Goal: Task Accomplishment & Management: Use online tool/utility

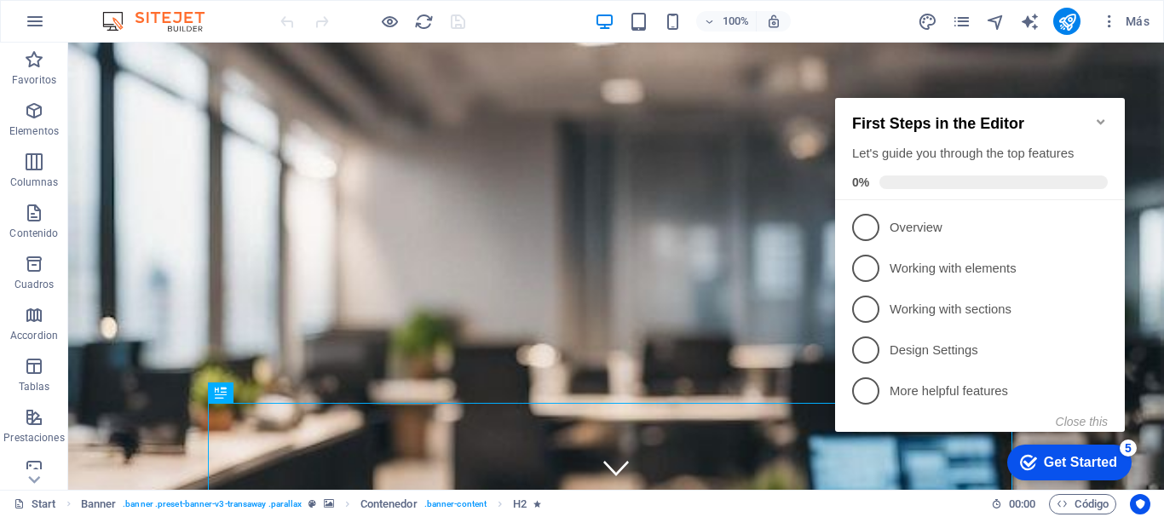
scroll to position [165, 0]
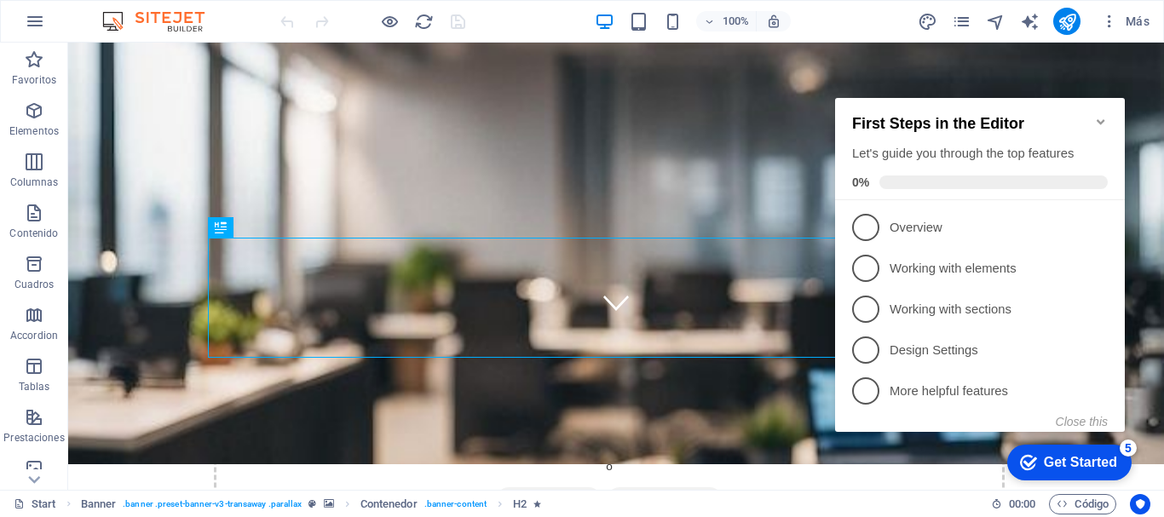
click at [1100, 119] on icon "Minimize checklist" at bounding box center [1101, 121] width 8 height 5
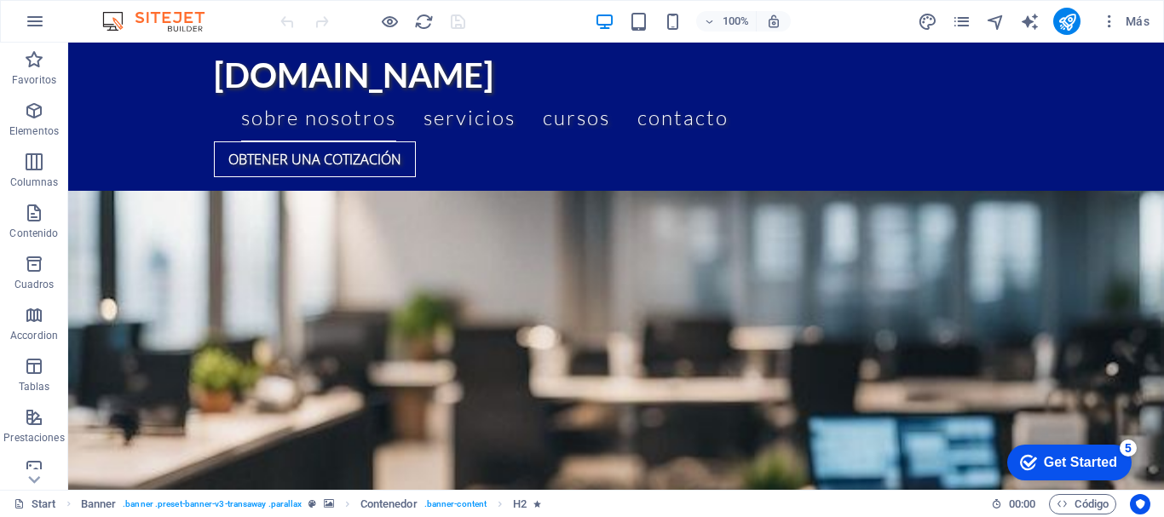
scroll to position [549, 0]
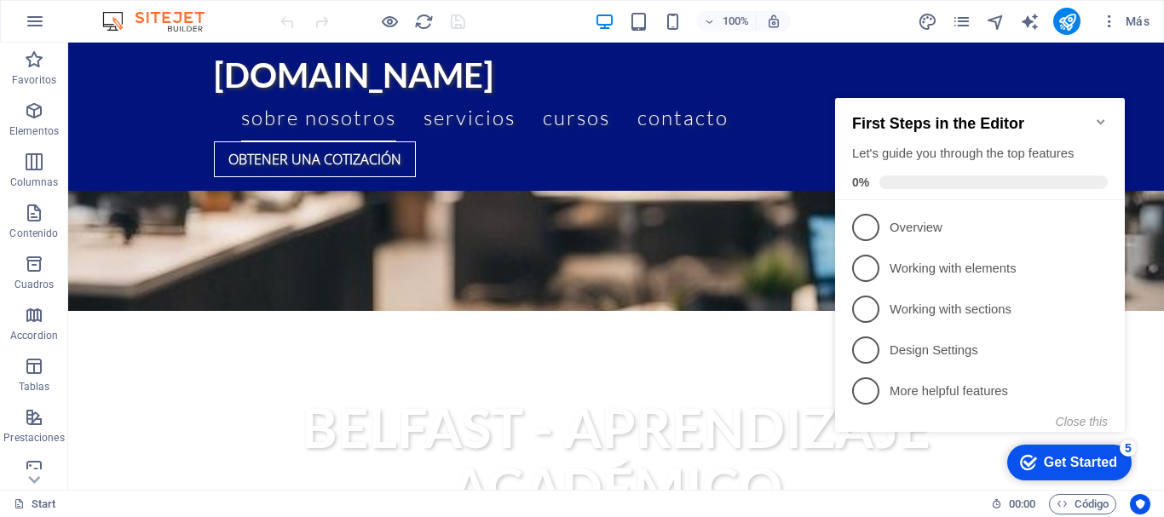
click at [1102, 115] on icon "Minimize checklist" at bounding box center [1101, 122] width 14 height 14
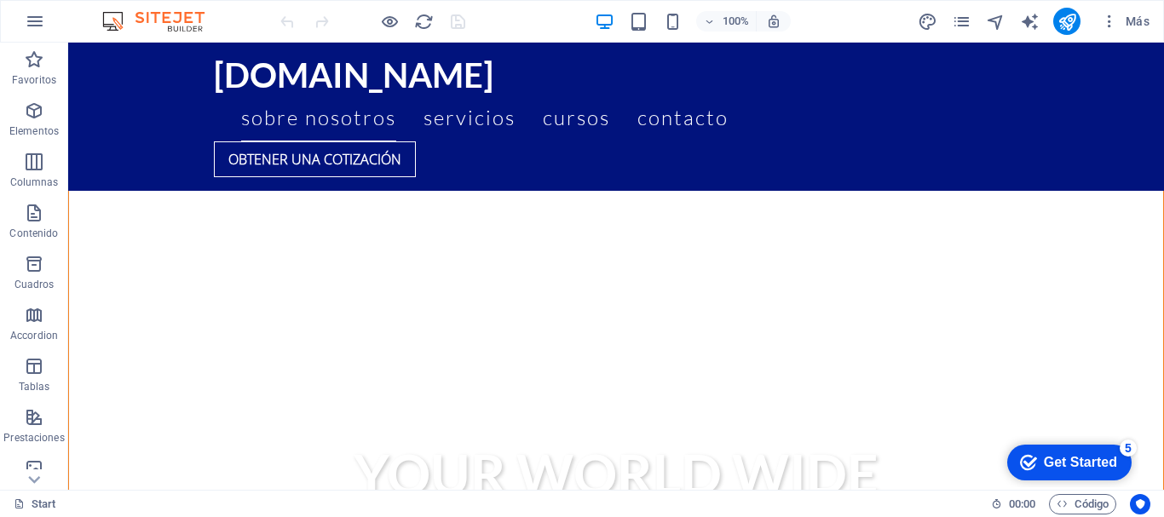
scroll to position [3095, 0]
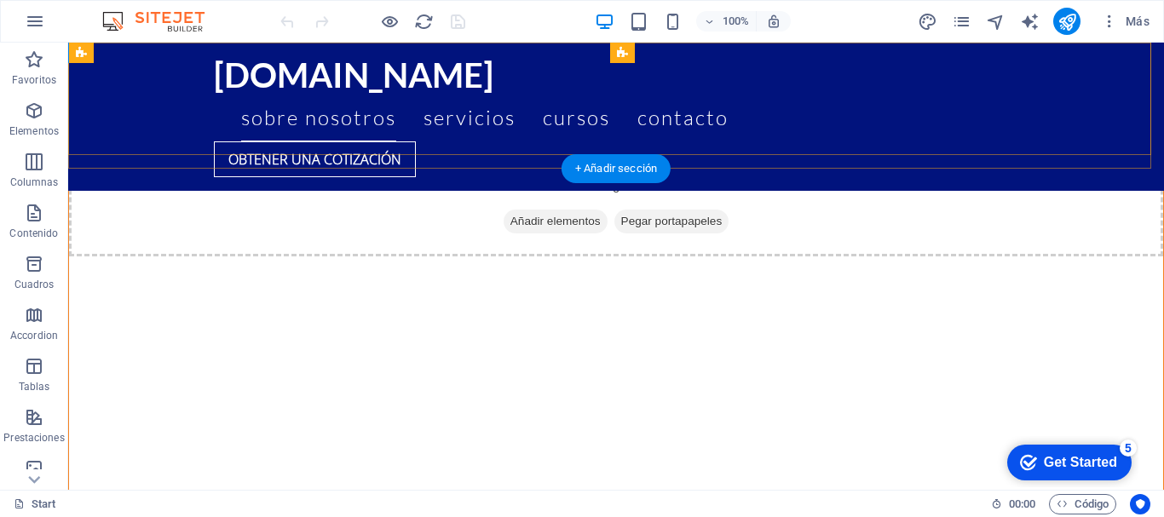
drag, startPoint x: 903, startPoint y: 79, endPoint x: 732, endPoint y: 216, distance: 218.9
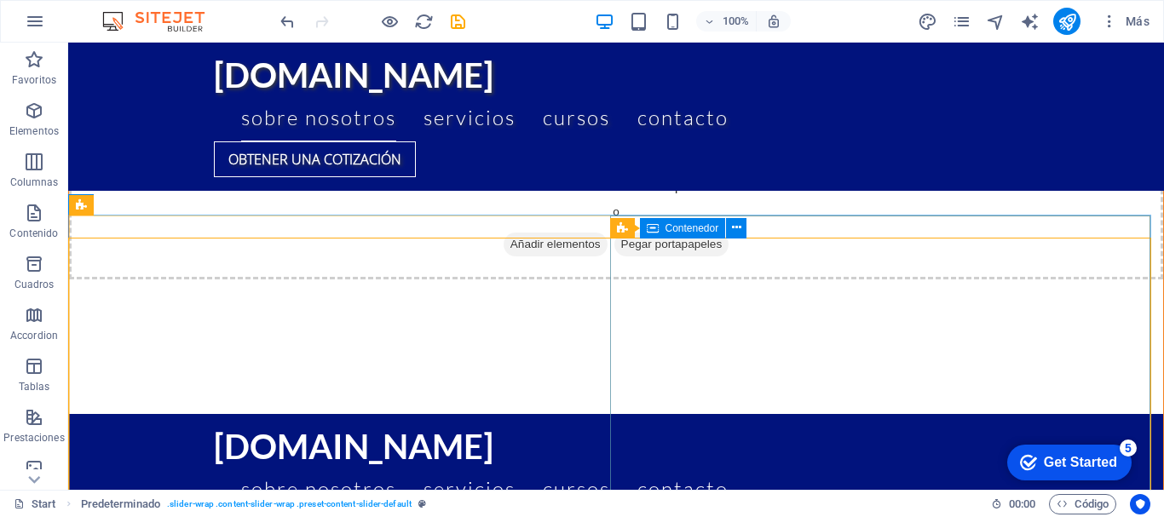
scroll to position [1085, 0]
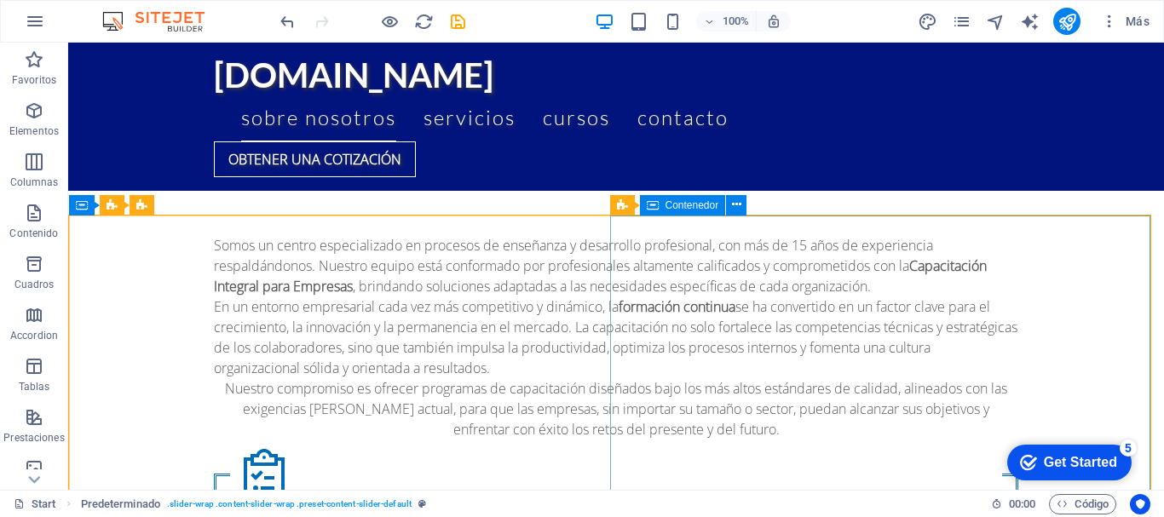
click at [732, 216] on div "Banner Contenedor" at bounding box center [684, 205] width 148 height 21
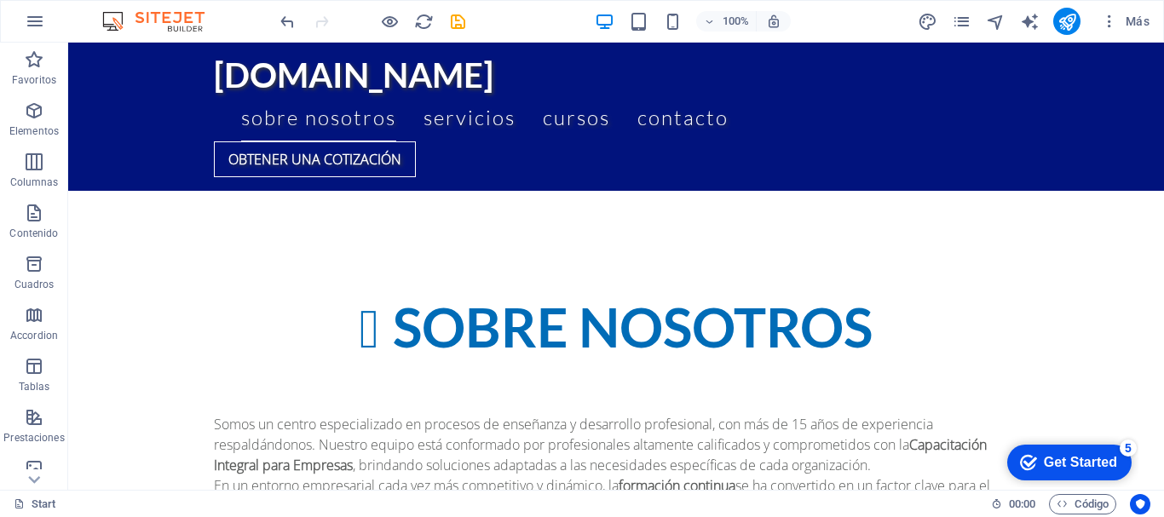
scroll to position [951, 0]
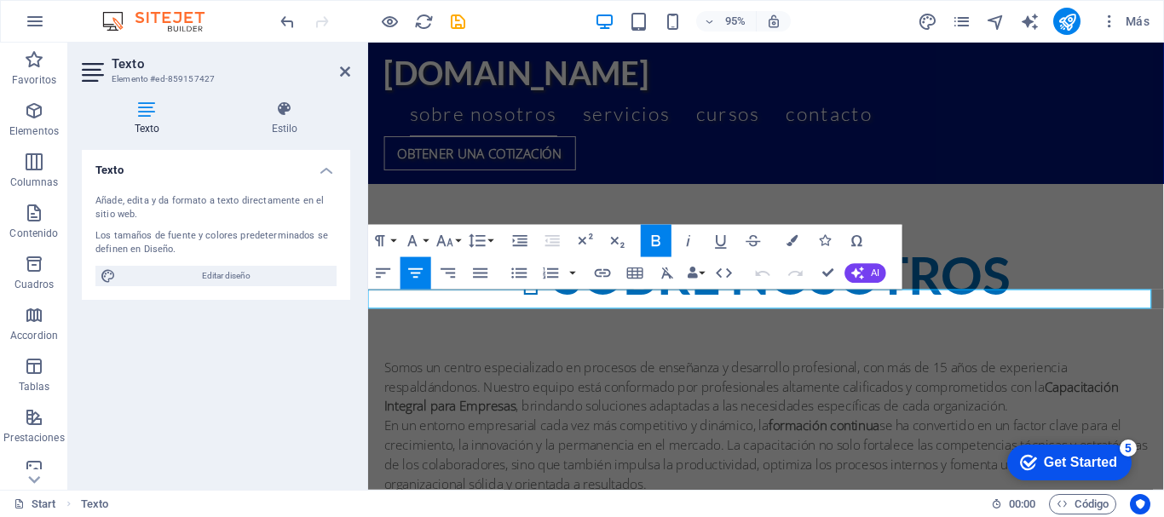
drag, startPoint x: 1081, startPoint y: 328, endPoint x: 493, endPoint y: 319, distance: 588.0
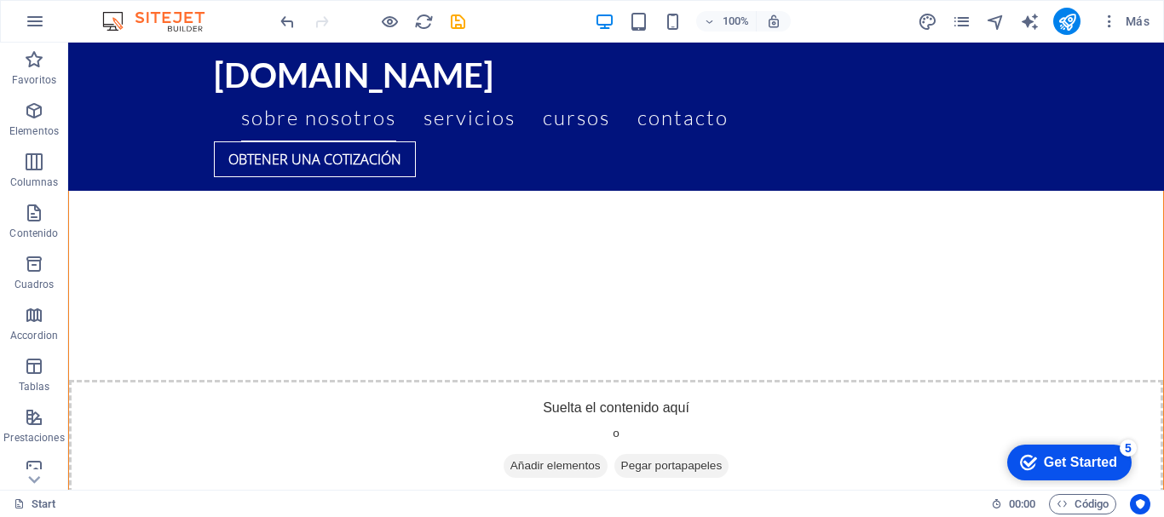
scroll to position [2886, 0]
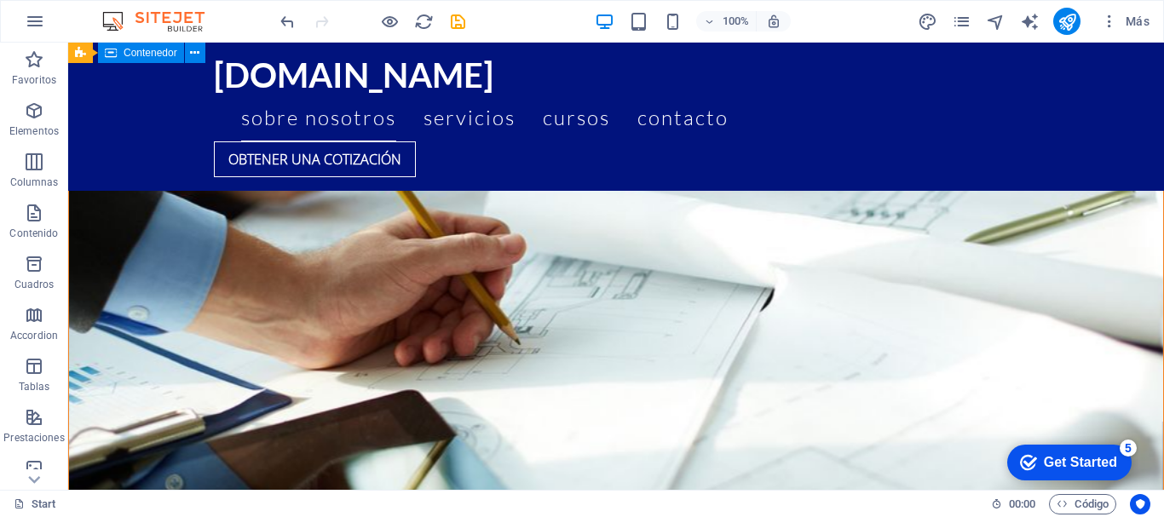
scroll to position [4148, 0]
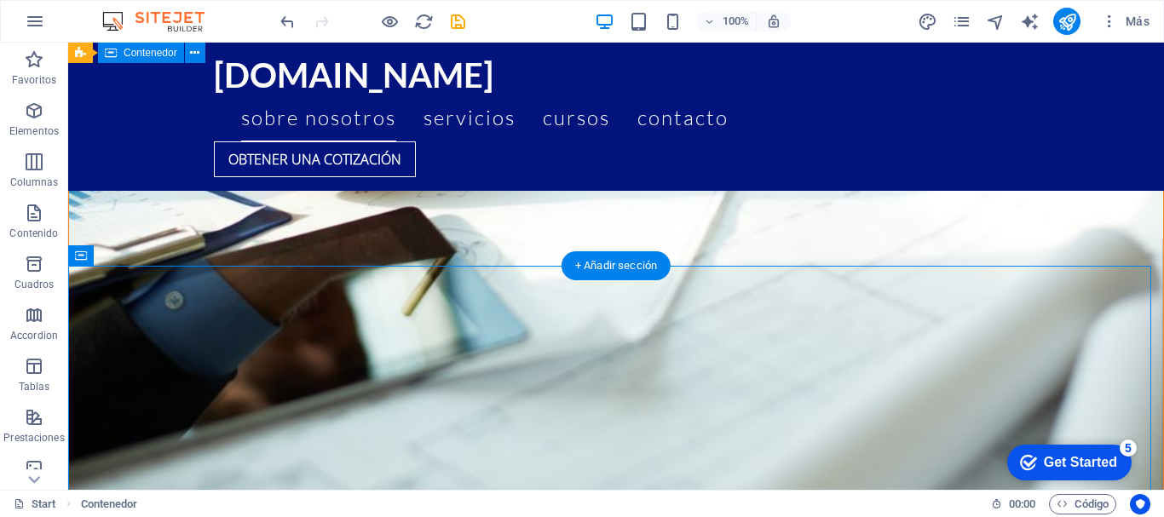
drag, startPoint x: 805, startPoint y: 353, endPoint x: 740, endPoint y: 357, distance: 65.8
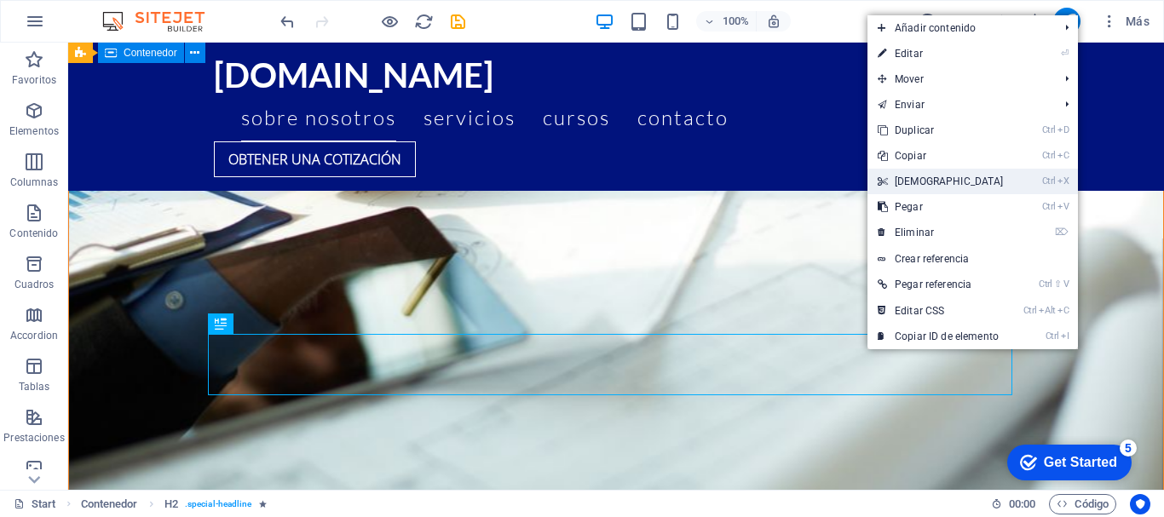
click at [933, 174] on link "Ctrl X Cortar" at bounding box center [940, 182] width 147 height 26
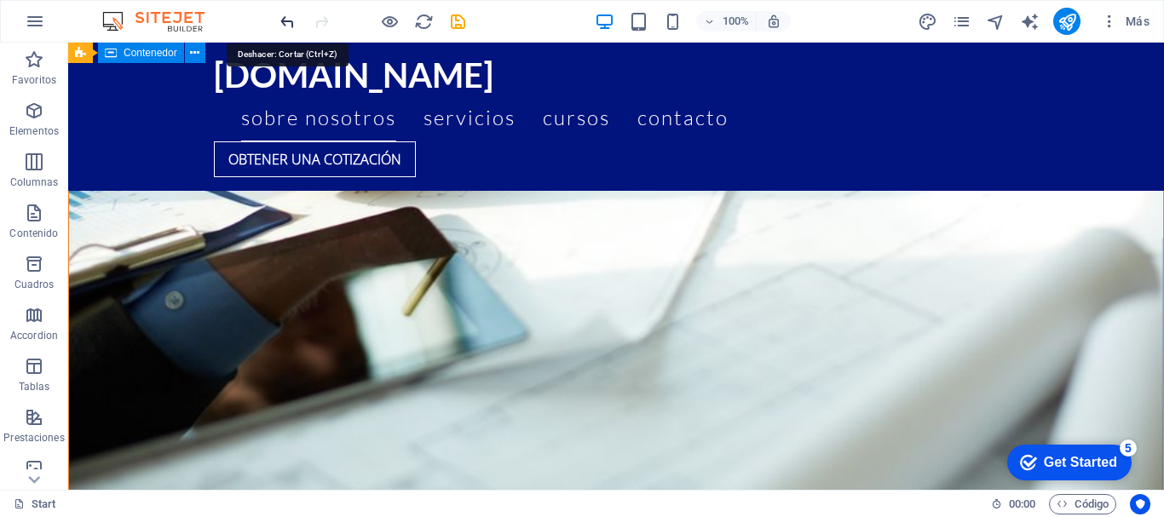
click at [294, 21] on icon "undo" at bounding box center [288, 22] width 20 height 20
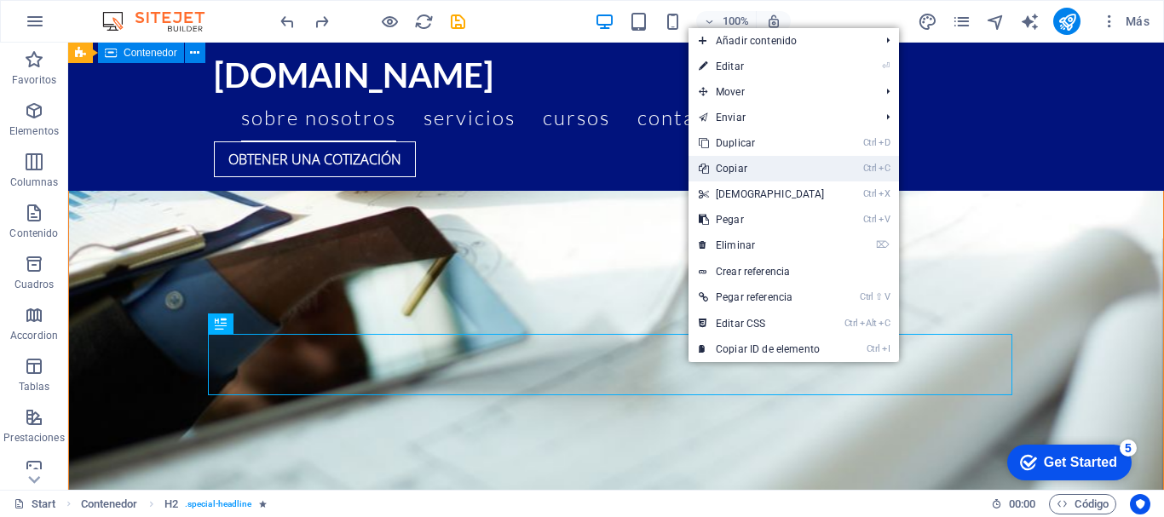
click at [781, 163] on link "Ctrl C Copiar" at bounding box center [762, 169] width 147 height 26
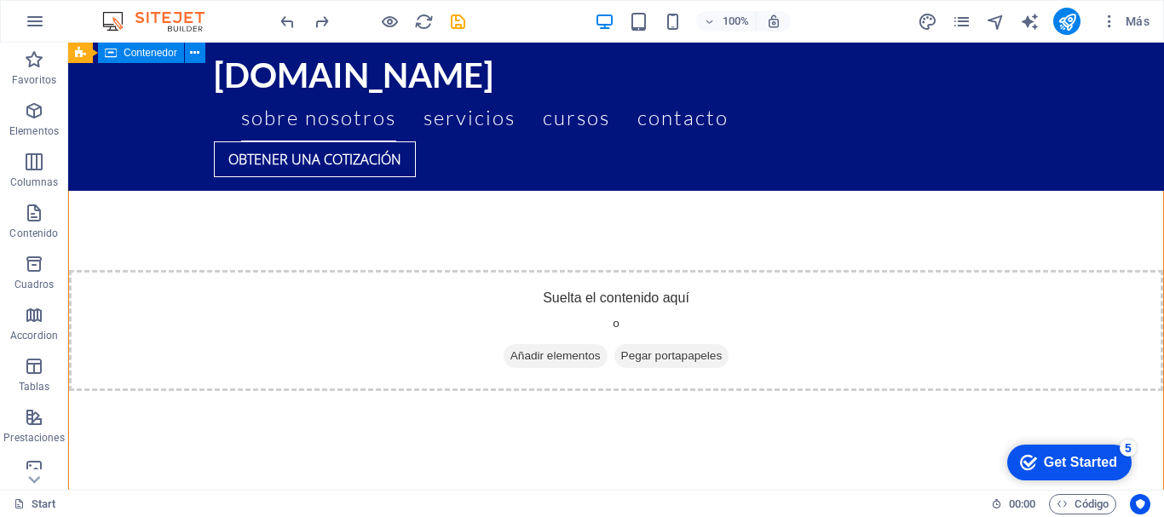
scroll to position [3052, 0]
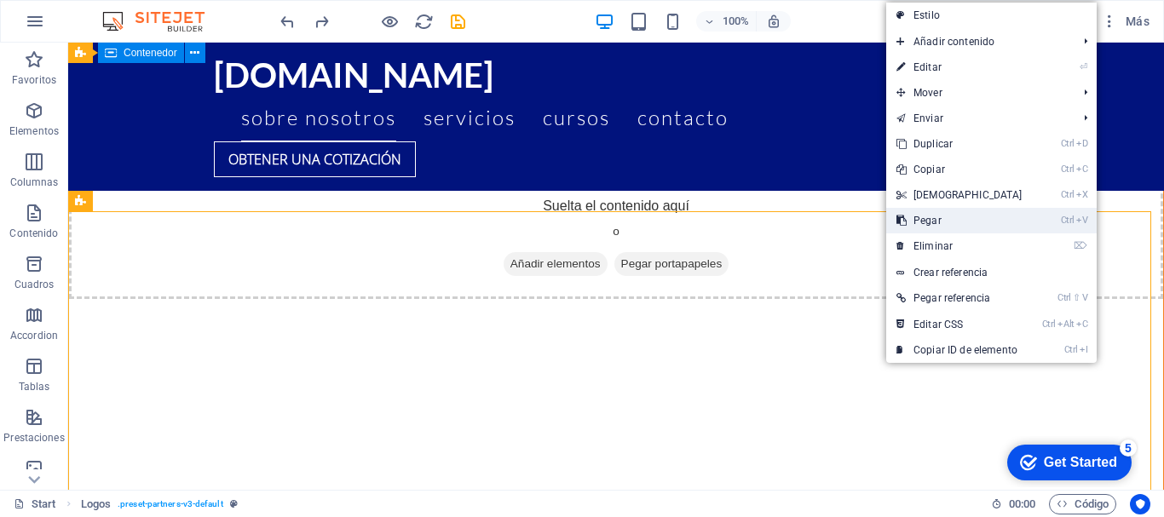
click at [947, 210] on link "Ctrl V Pegar" at bounding box center [959, 221] width 147 height 26
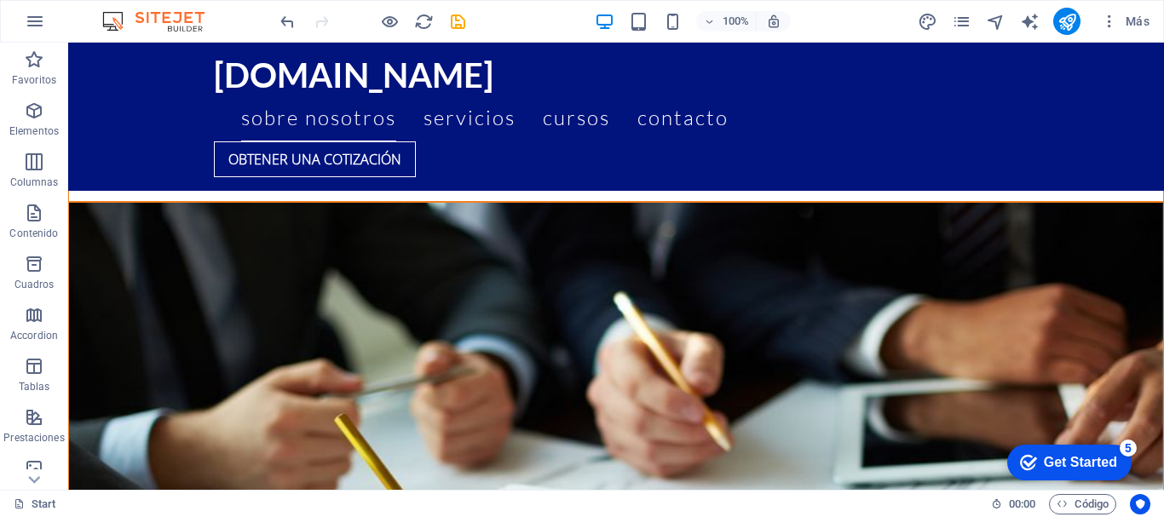
scroll to position [3361, 0]
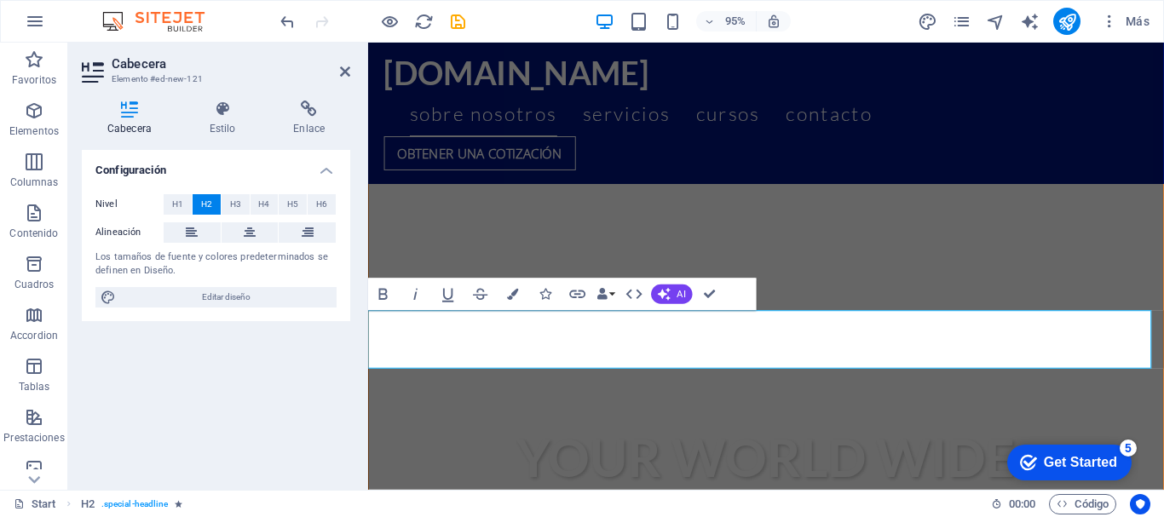
scroll to position [3835, 0]
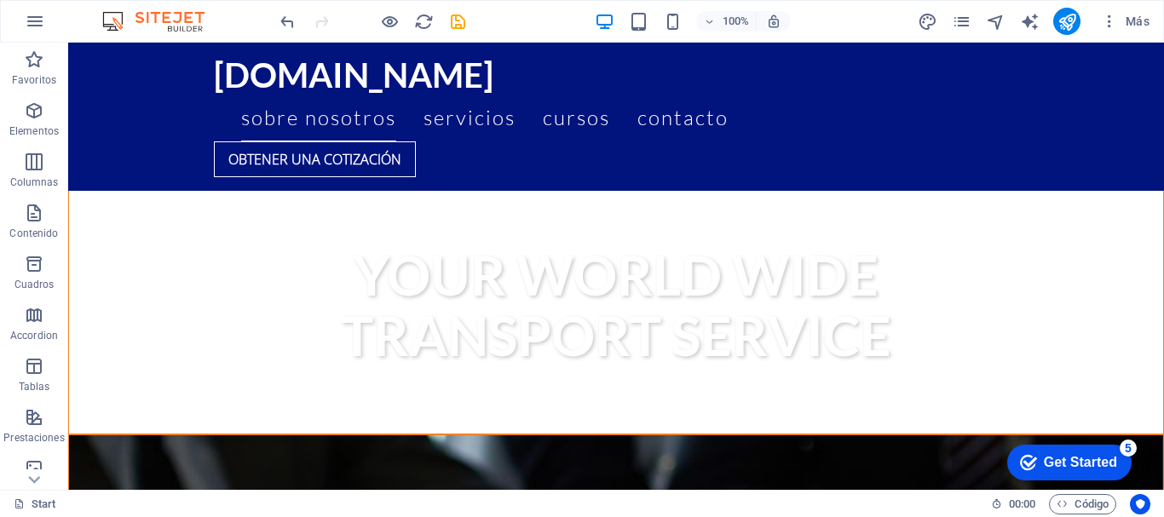
scroll to position [3347, 0]
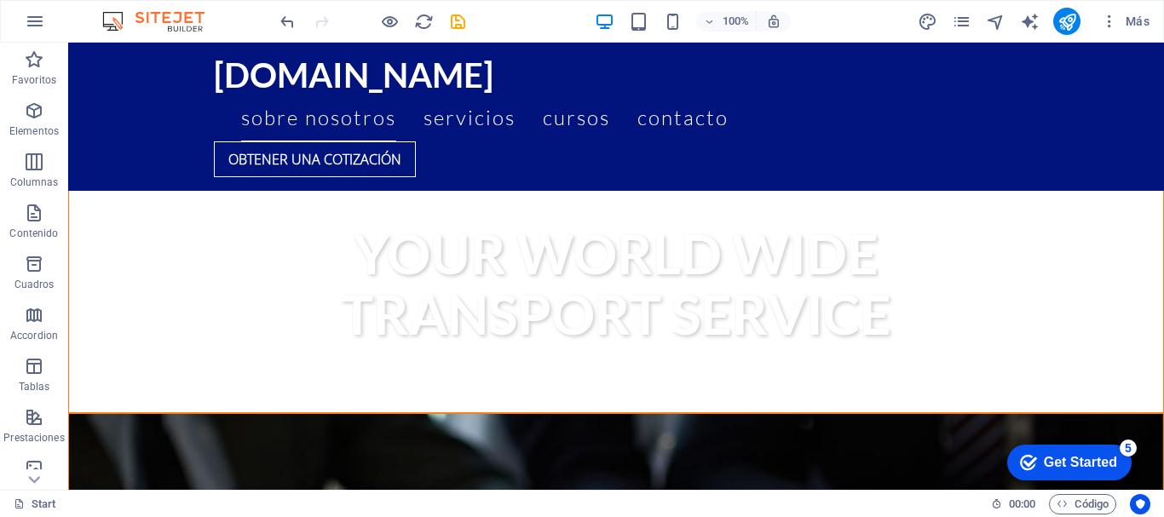
scroll to position [3479, 0]
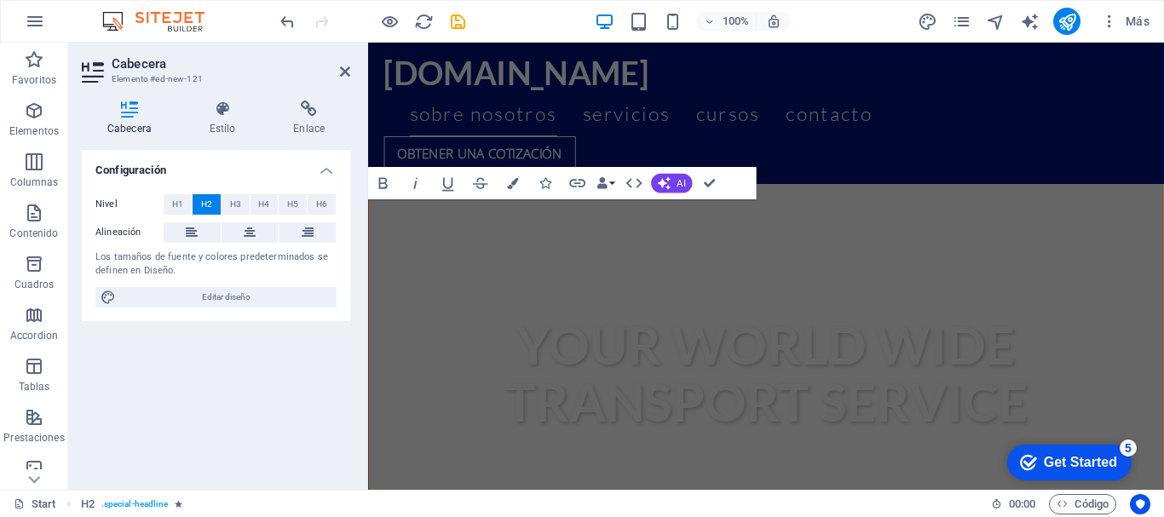
scroll to position [3952, 0]
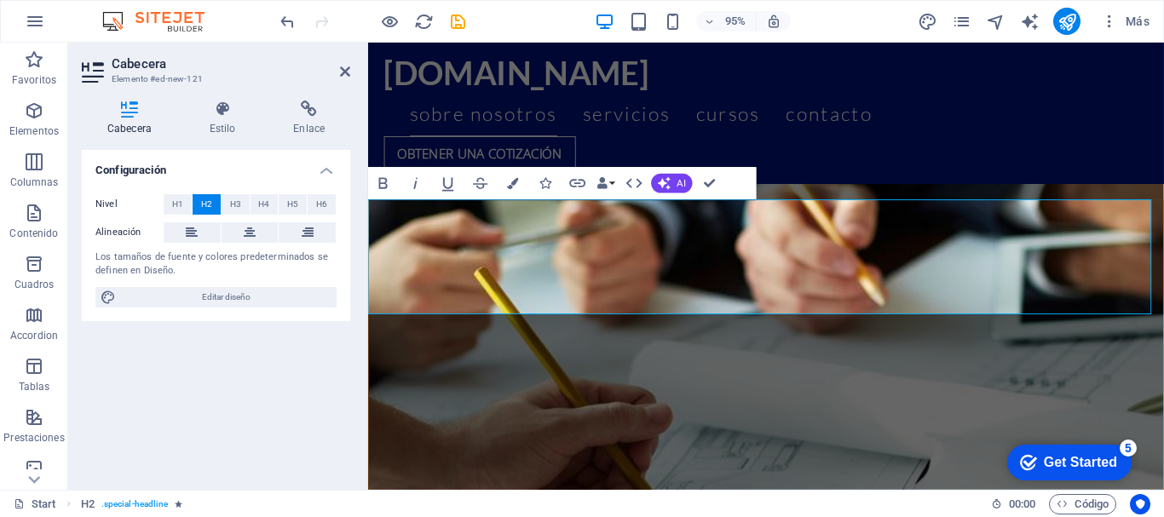
drag, startPoint x: 472, startPoint y: 249, endPoint x: 404, endPoint y: 245, distance: 68.3
drag, startPoint x: 475, startPoint y: 244, endPoint x: 432, endPoint y: 251, distance: 43.1
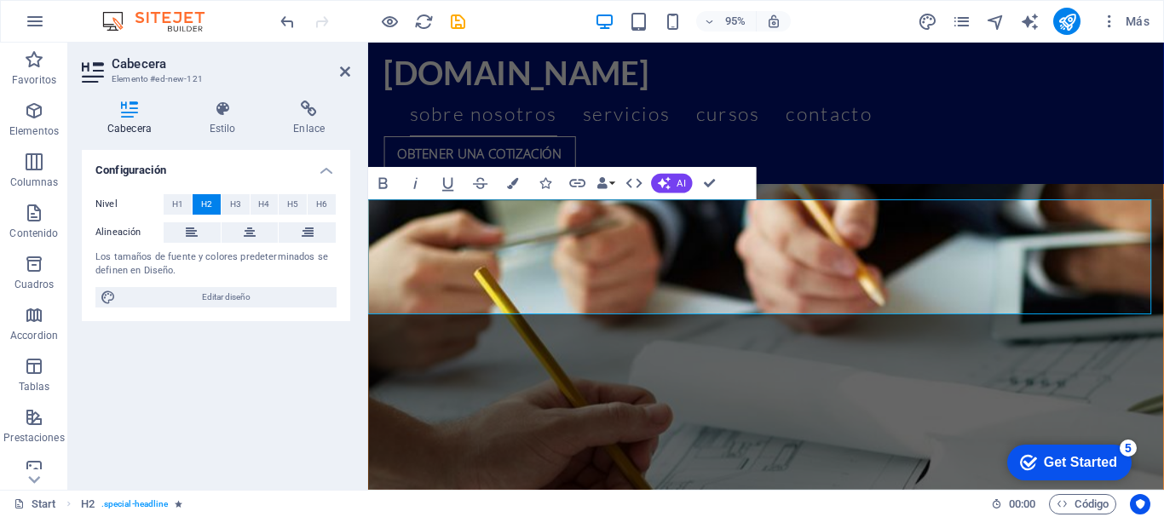
drag, startPoint x: 470, startPoint y: 250, endPoint x: 406, endPoint y: 251, distance: 63.9
click at [181, 291] on span "Editar diseño" at bounding box center [226, 297] width 210 height 20
select select "px"
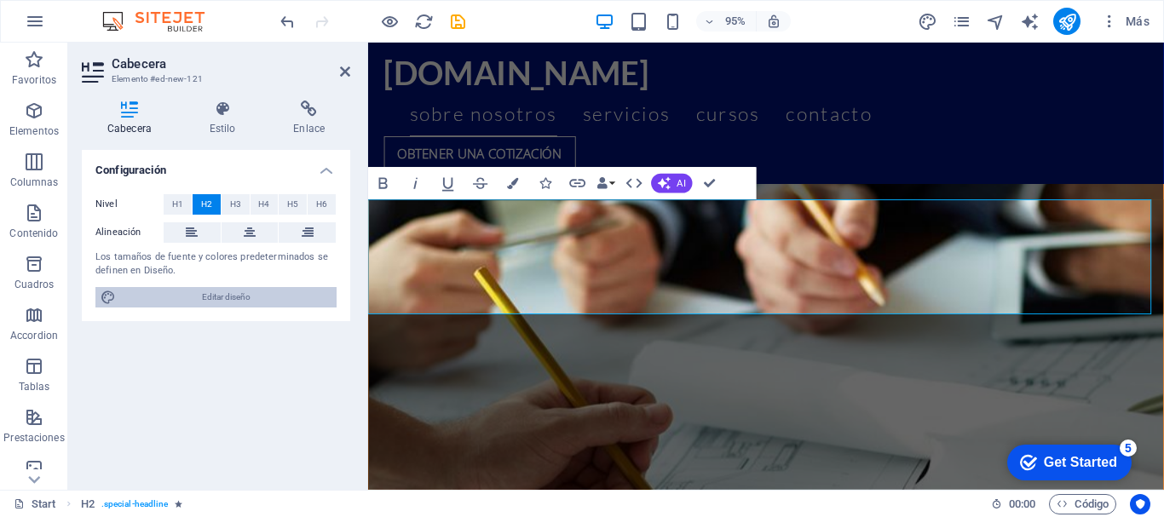
select select "400"
select select "px"
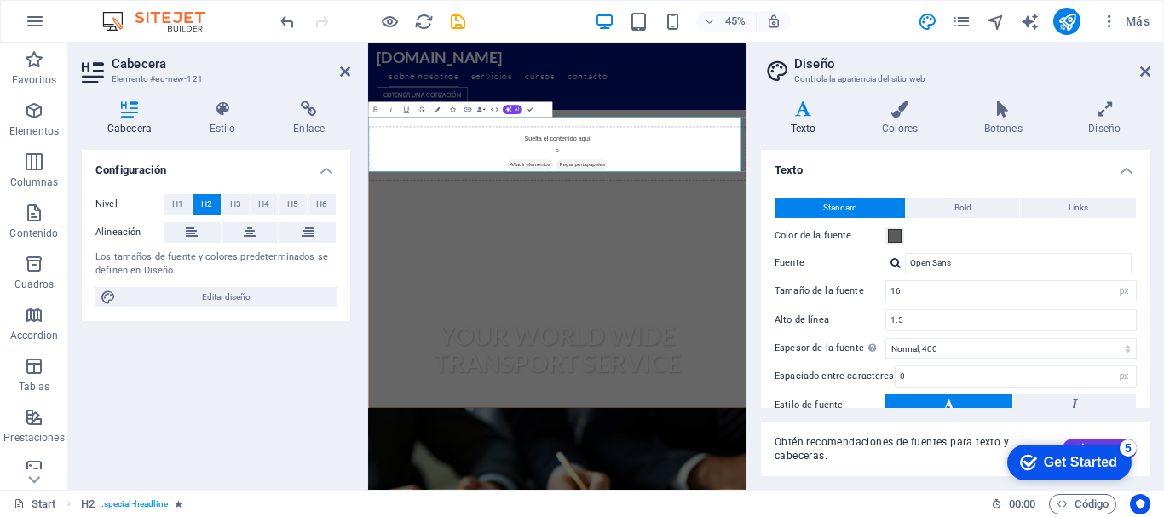
scroll to position [4399, 0]
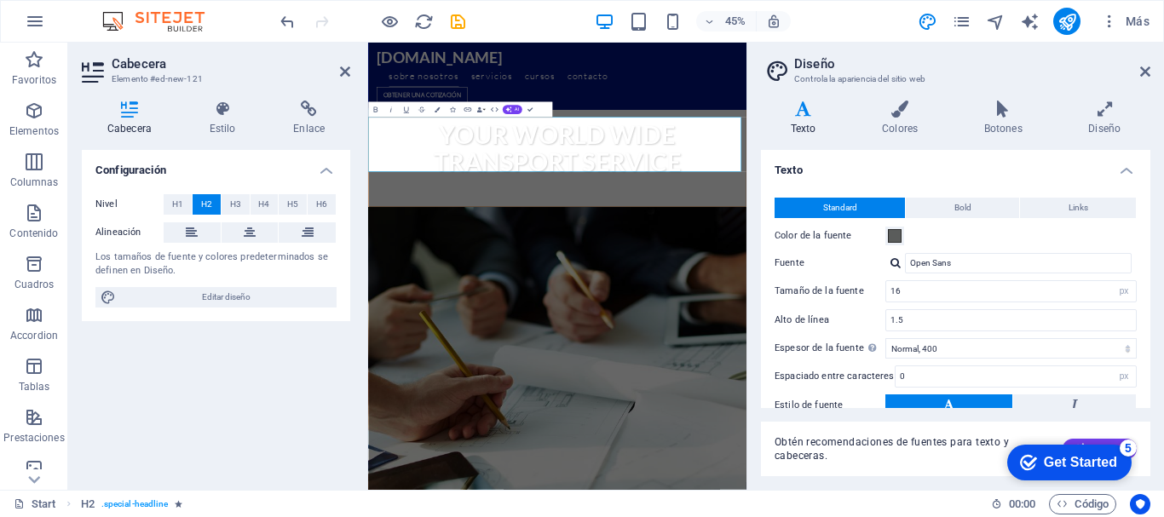
drag, startPoint x: 1146, startPoint y: 245, endPoint x: 1147, endPoint y: 288, distance: 42.6
click at [1147, 288] on div "Texto Standard Bold Links Color de la fuente Fuente Open Sans Tamaño de la fuen…" at bounding box center [955, 279] width 389 height 258
click at [1147, 179] on div "Texto Standard Bold Links Color de la fuente Fuente Open Sans Tamaño de la fuen…" at bounding box center [955, 279] width 389 height 258
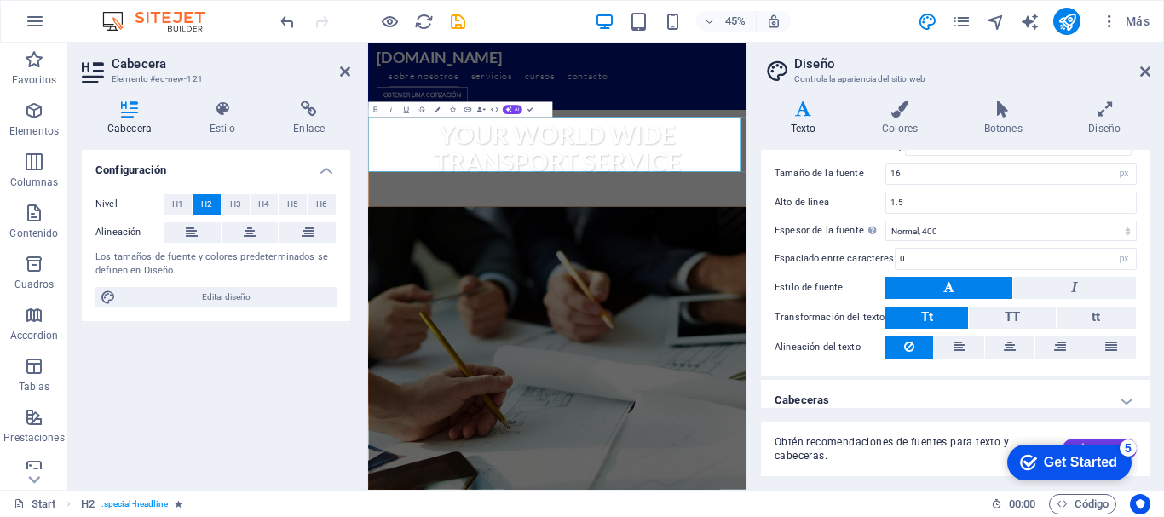
scroll to position [130, 0]
